Goal: Task Accomplishment & Management: Use online tool/utility

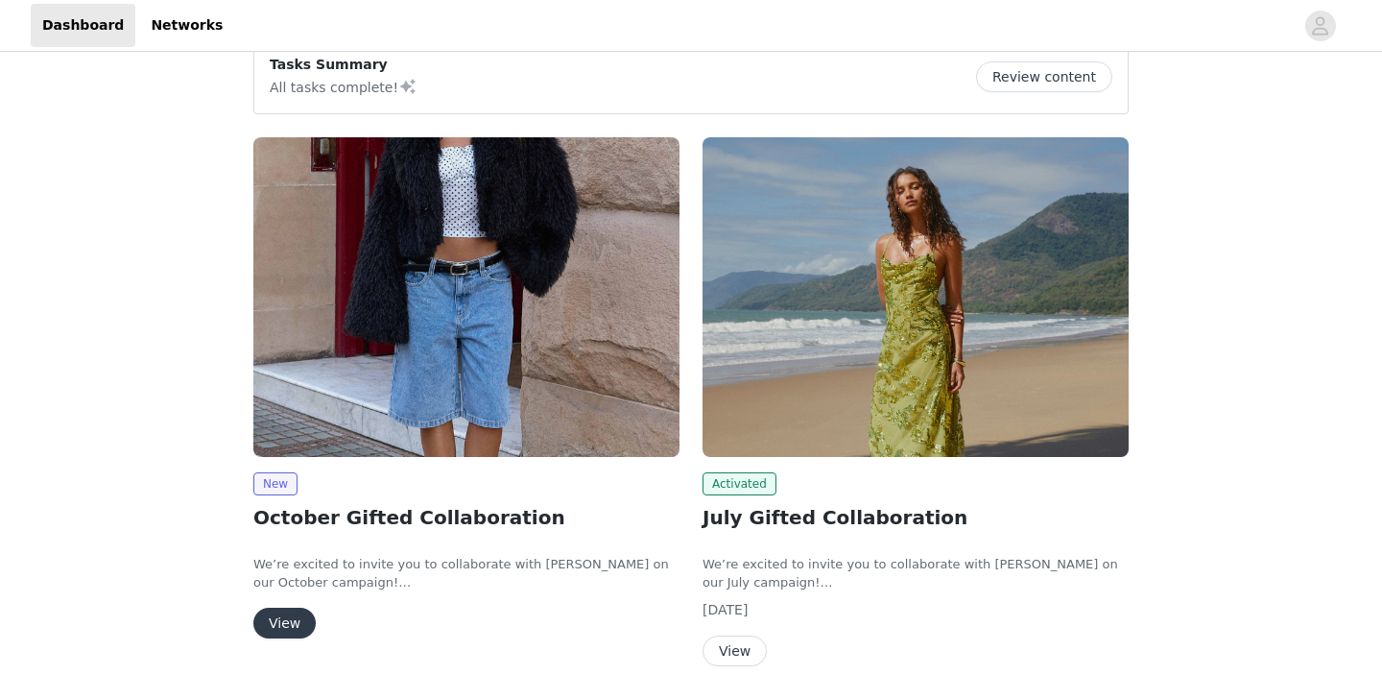
scroll to position [194, 0]
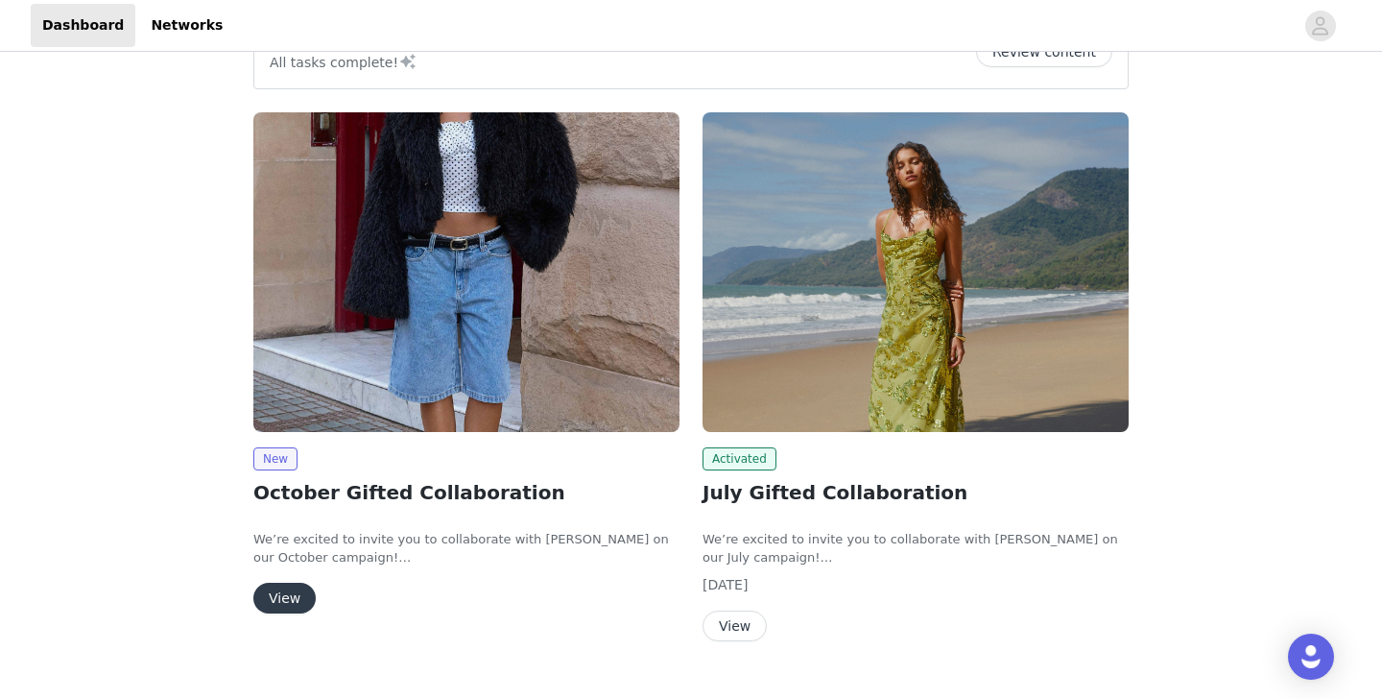
click at [293, 608] on button "View" at bounding box center [284, 598] width 62 height 31
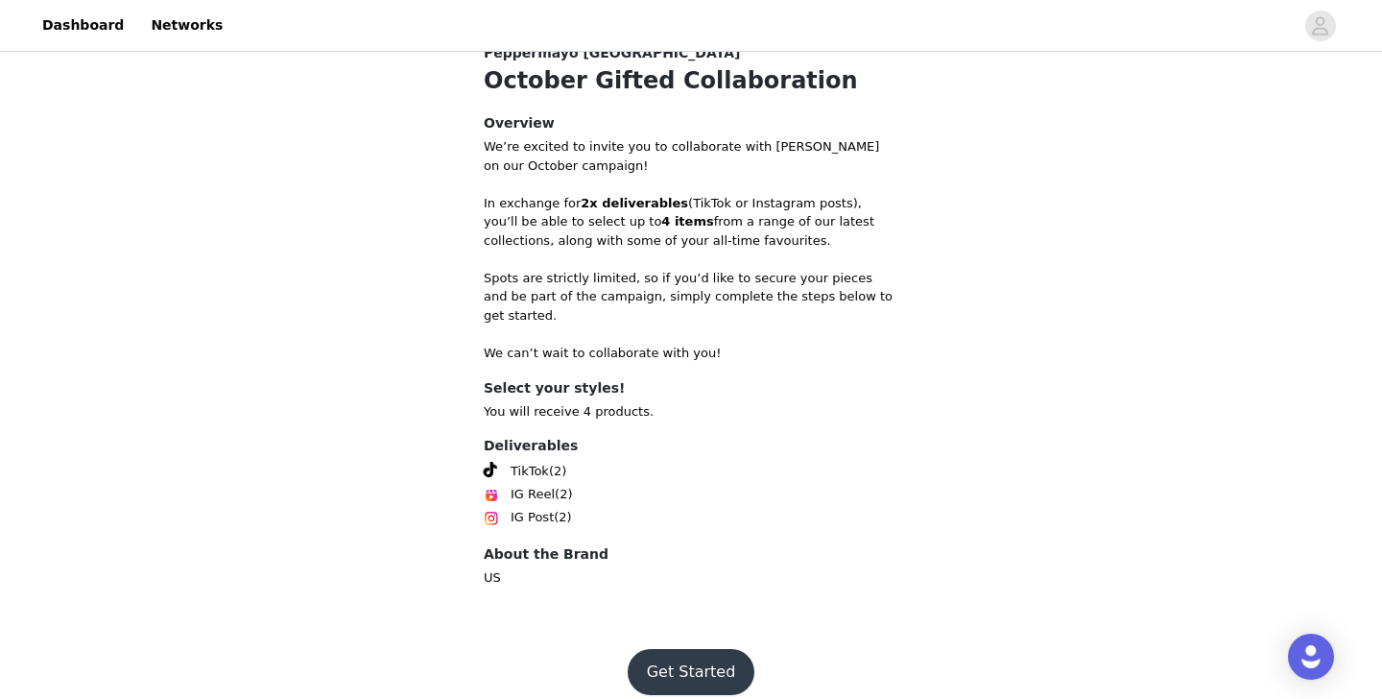
click at [670, 652] on button "Get Started" at bounding box center [692, 672] width 128 height 46
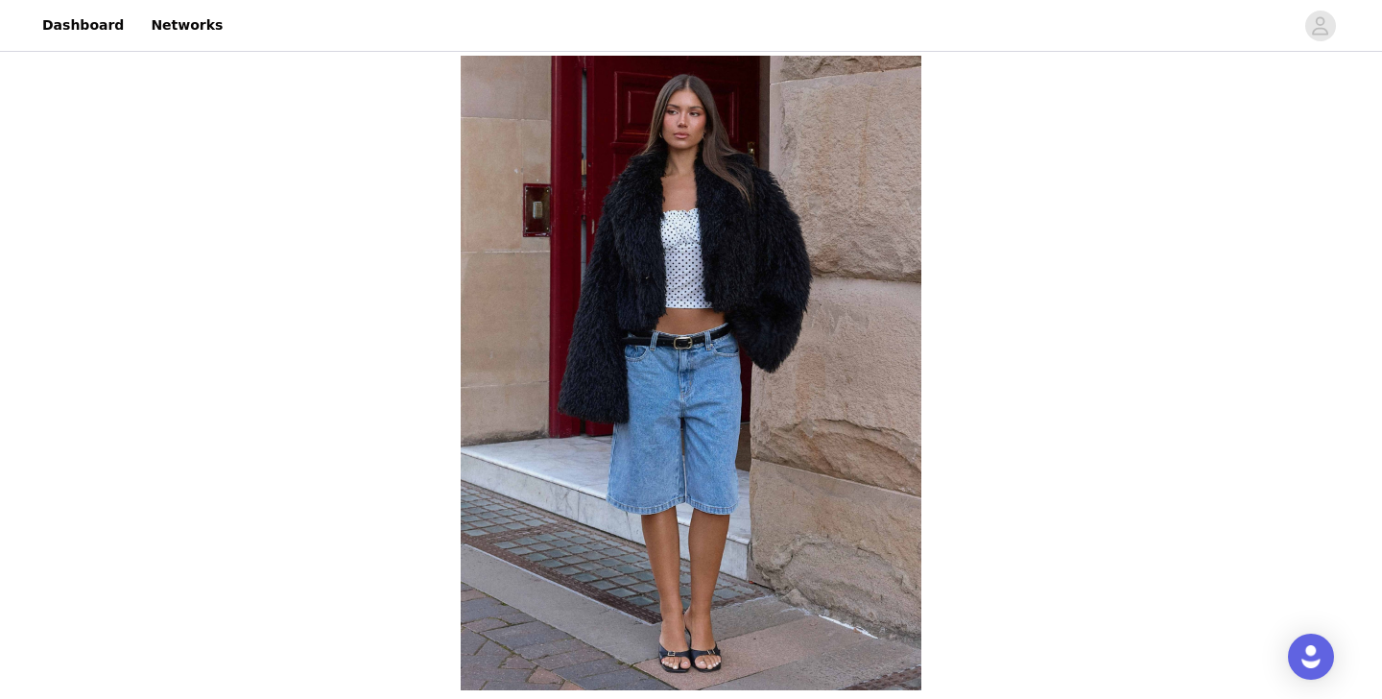
scroll to position [701, 0]
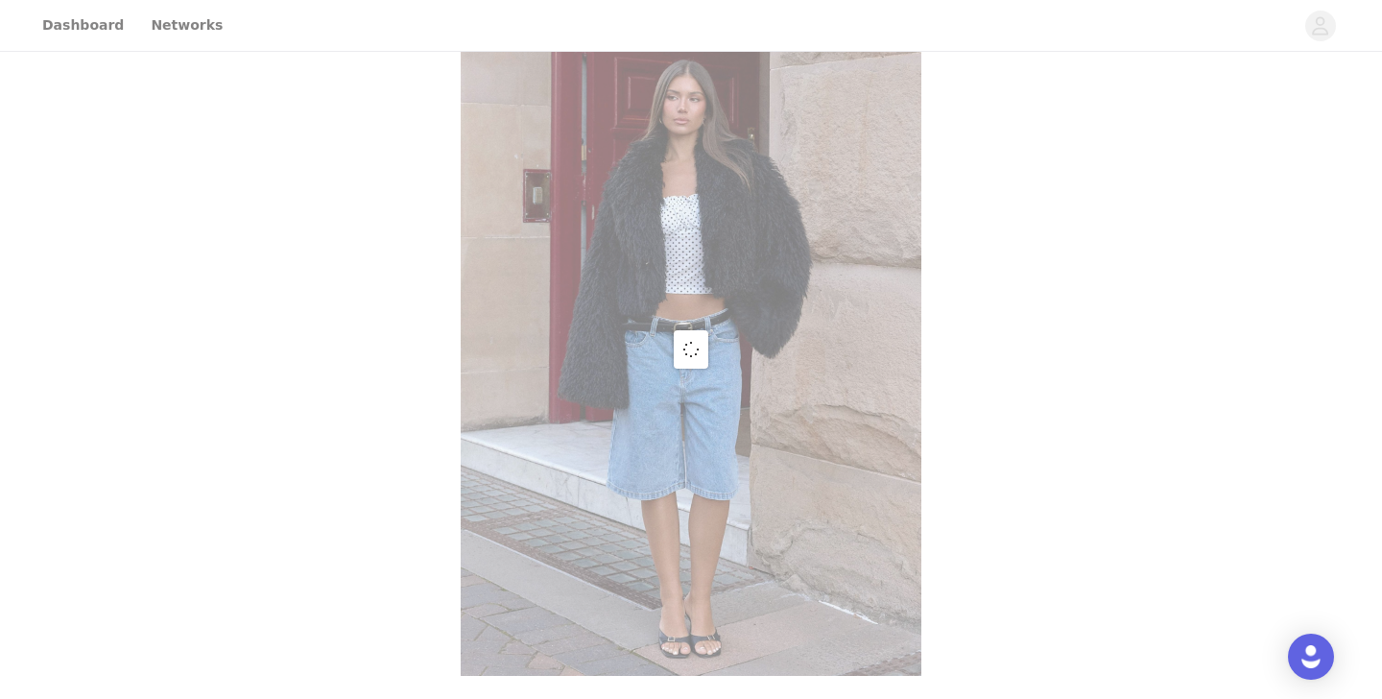
scroll to position [701, 0]
